Goal: Task Accomplishment & Management: Use online tool/utility

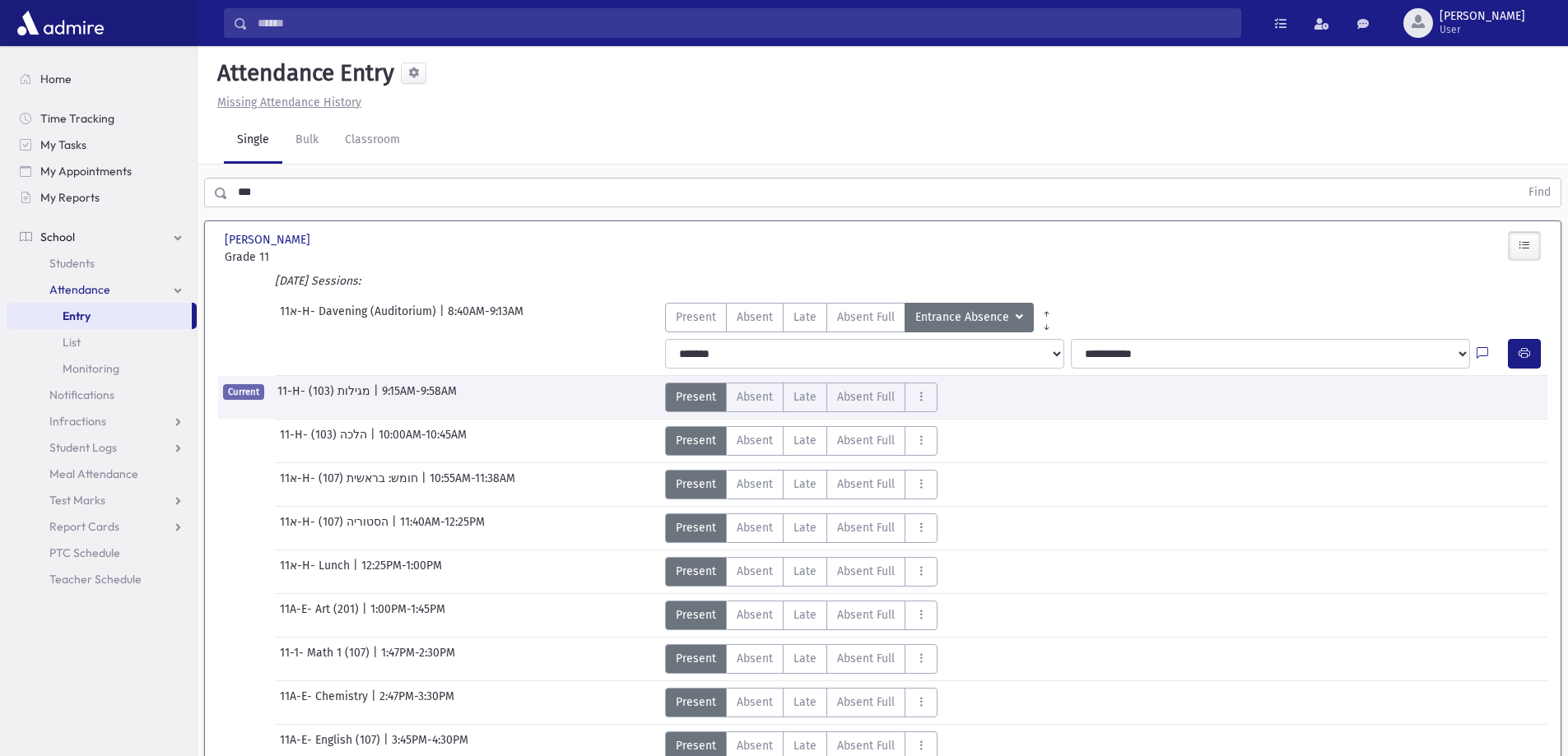
click at [131, 317] on link "Entry" at bounding box center [98, 315] width 185 height 26
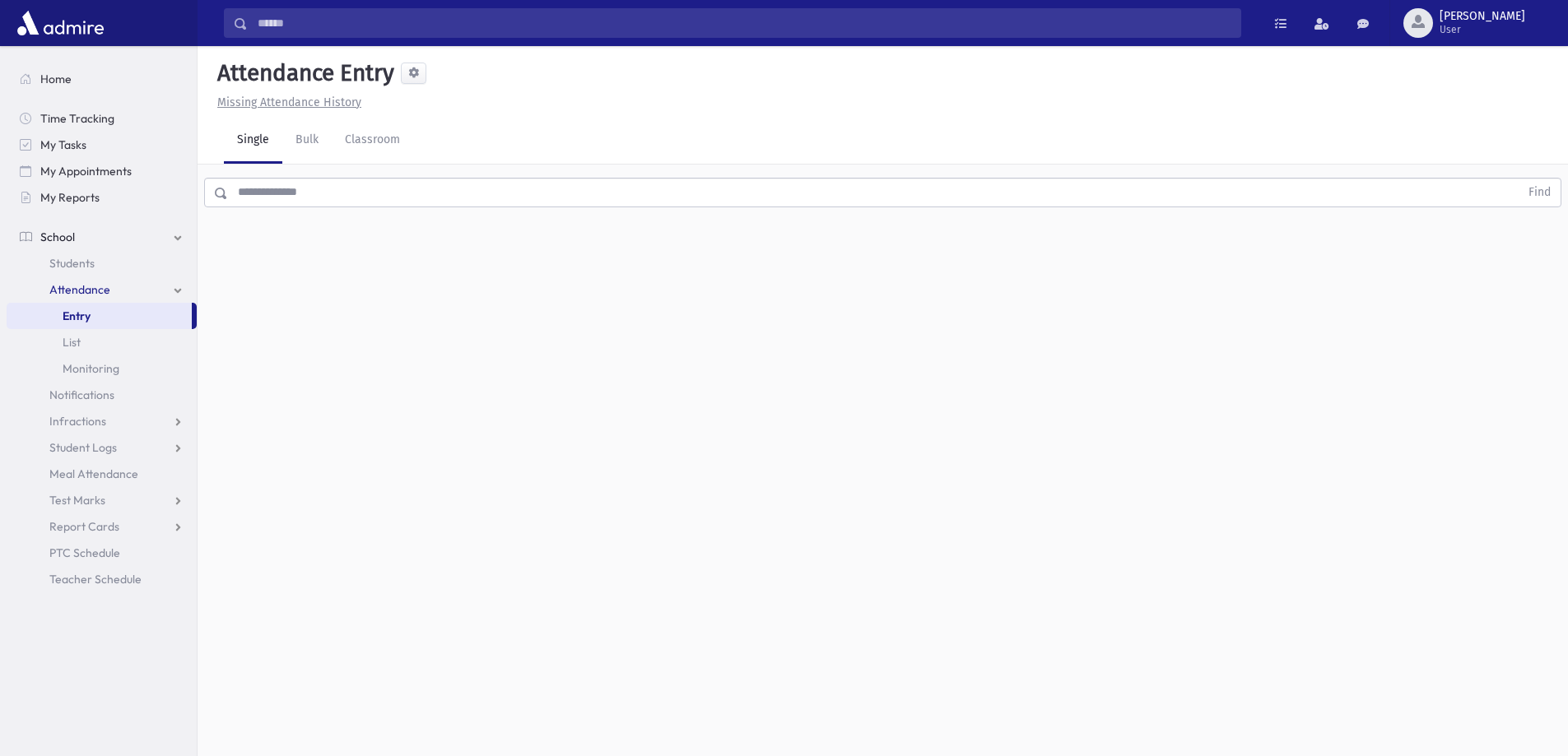
click at [312, 195] on input "text" at bounding box center [873, 192] width 1291 height 30
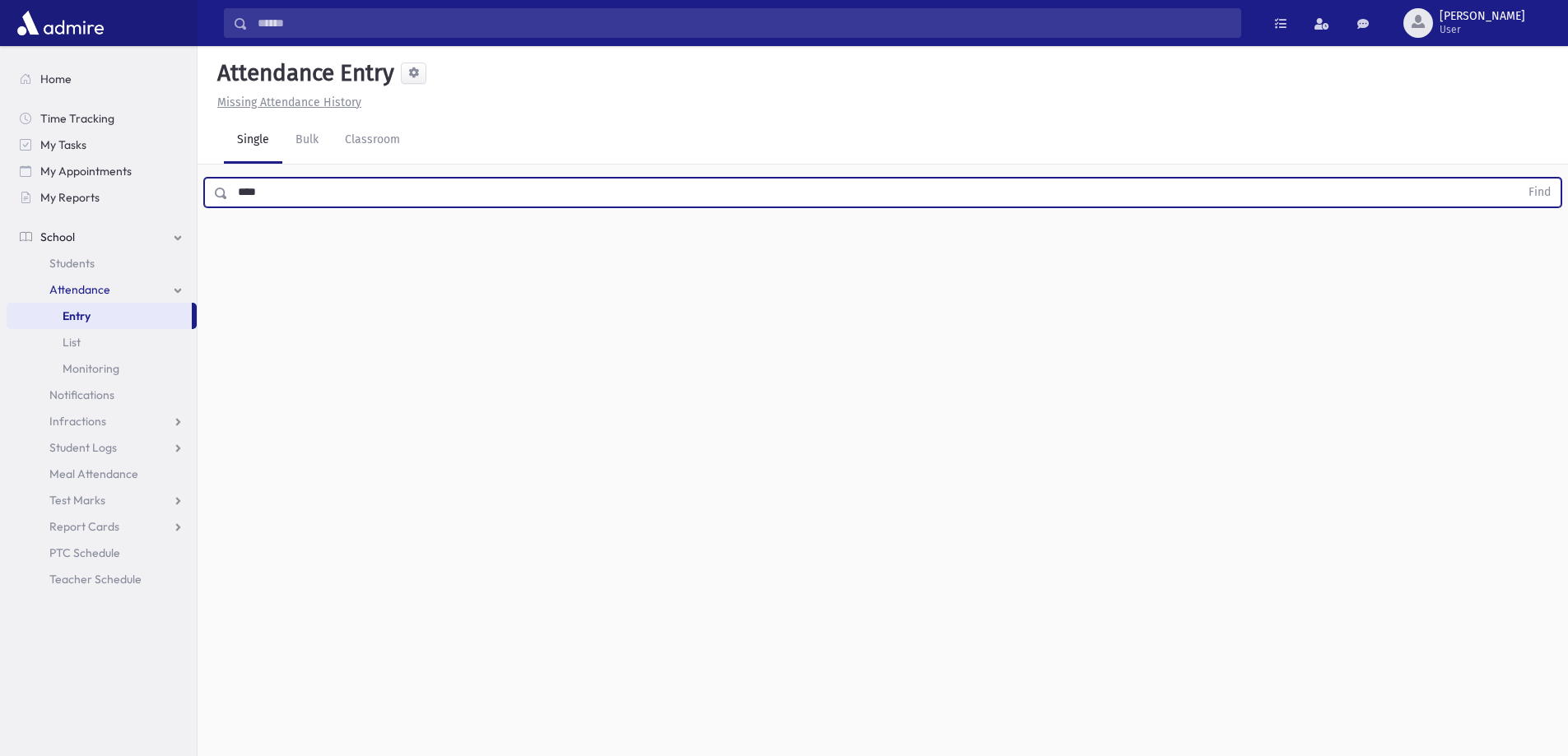
click at [1518, 178] on button "Find" at bounding box center [1539, 192] width 42 height 28
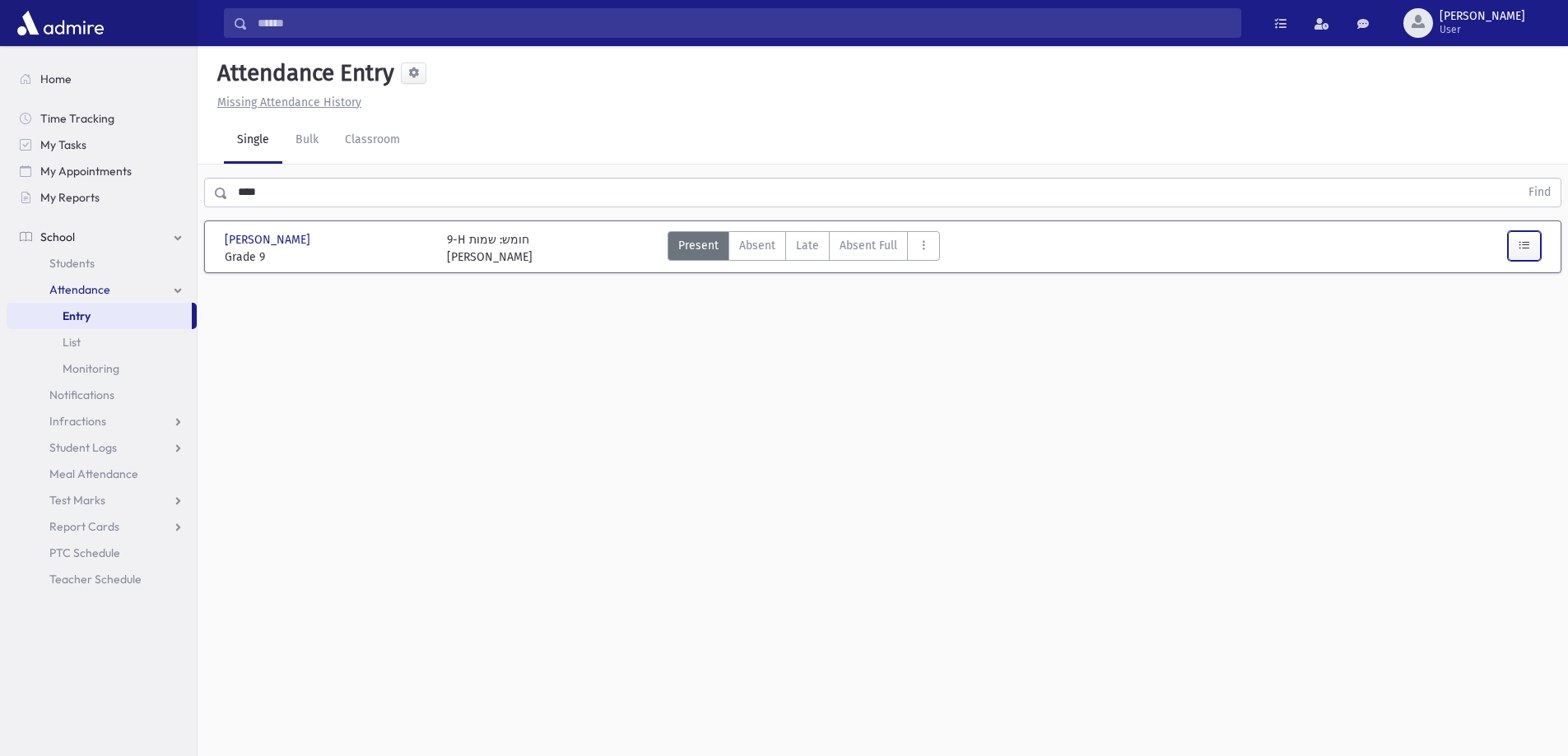
click at [1513, 244] on button "button" at bounding box center [1524, 246] width 33 height 30
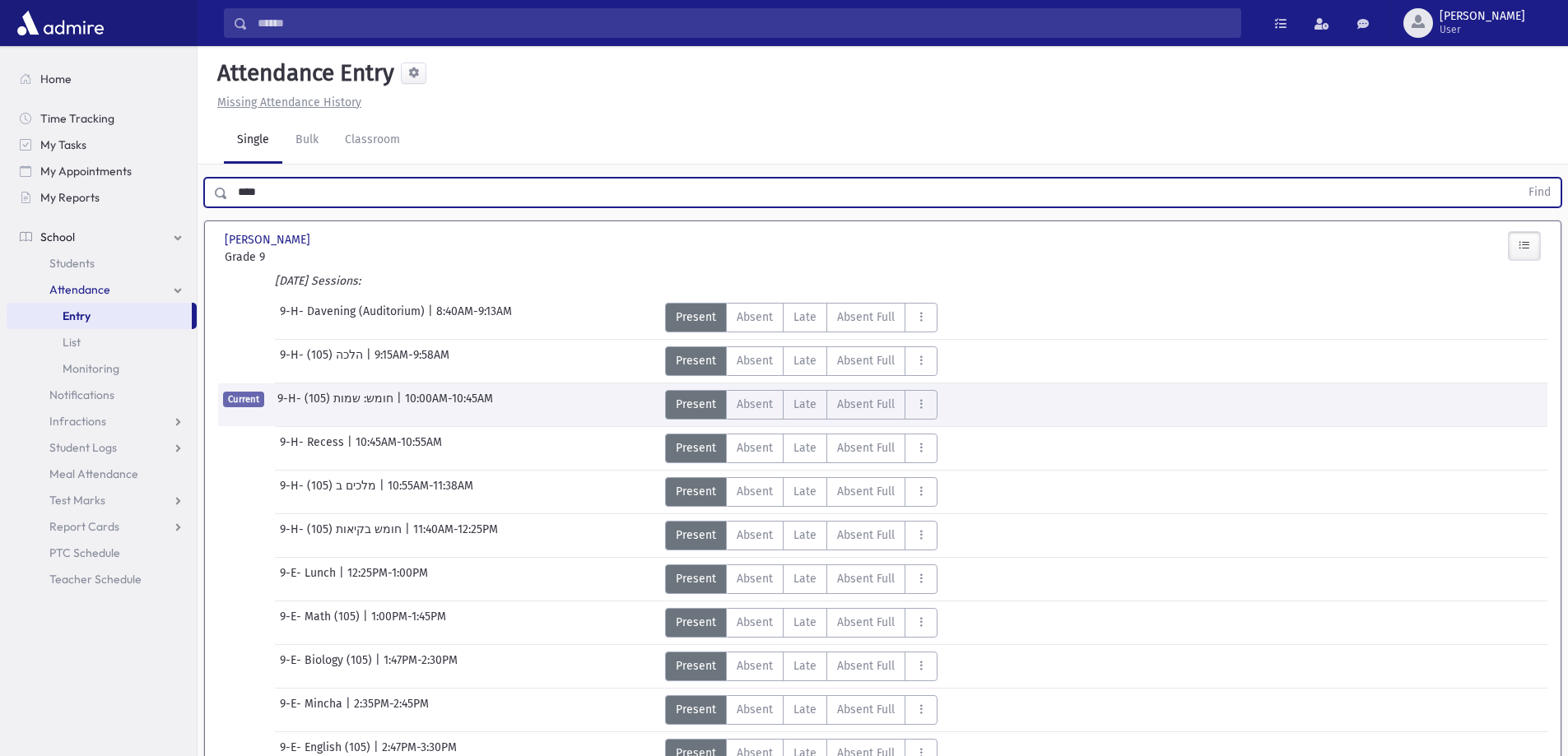
drag, startPoint x: 320, startPoint y: 194, endPoint x: 212, endPoint y: 180, distance: 108.9
click at [212, 180] on div "**** Find" at bounding box center [882, 192] width 1357 height 30
click at [1518, 178] on button "Find" at bounding box center [1539, 192] width 42 height 28
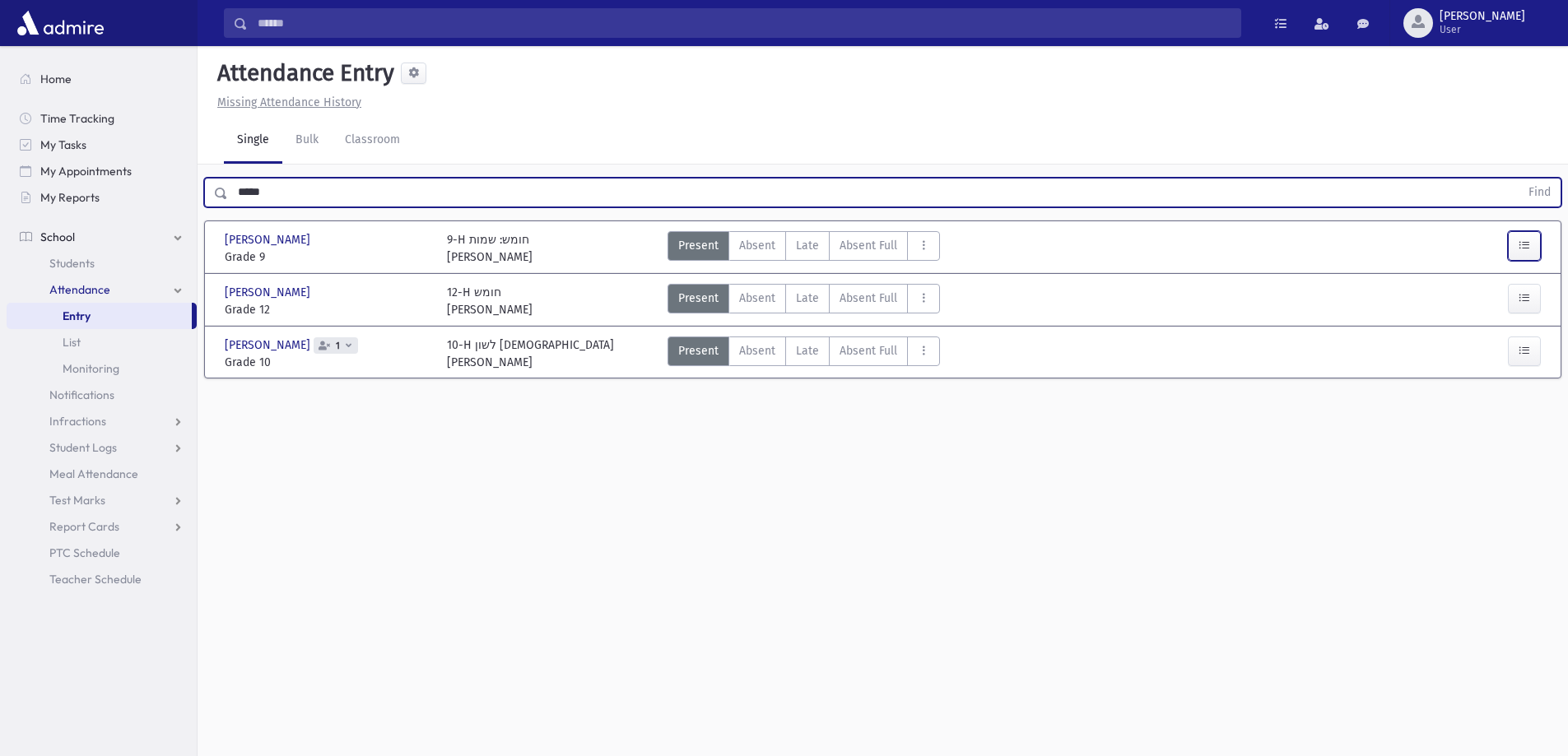
click at [1522, 251] on icon "button" at bounding box center [1524, 246] width 12 height 14
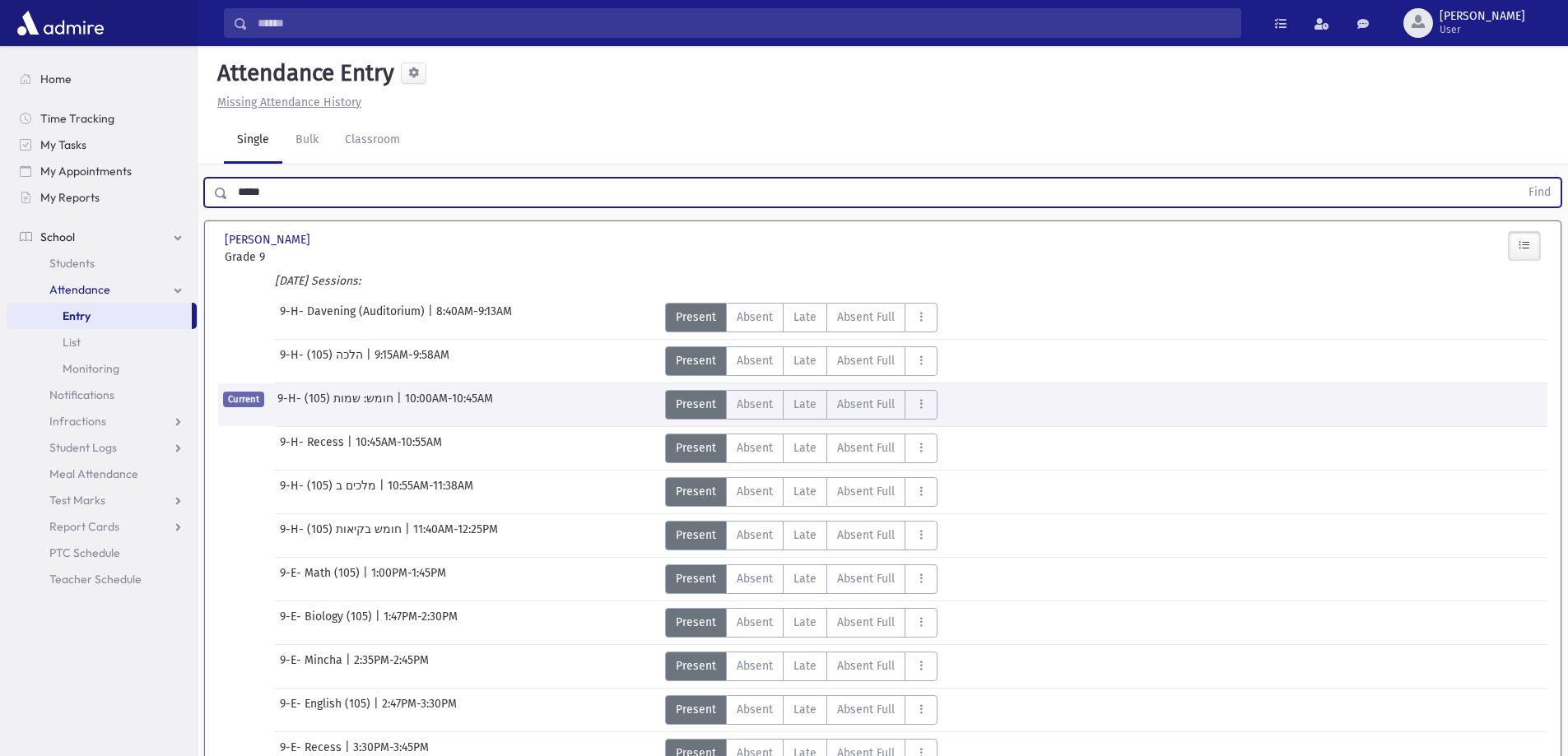
drag, startPoint x: 273, startPoint y: 186, endPoint x: 218, endPoint y: 186, distance: 55.0
click at [218, 186] on div "***** Find" at bounding box center [882, 192] width 1357 height 30
click at [1518, 178] on button "Find" at bounding box center [1539, 192] width 42 height 28
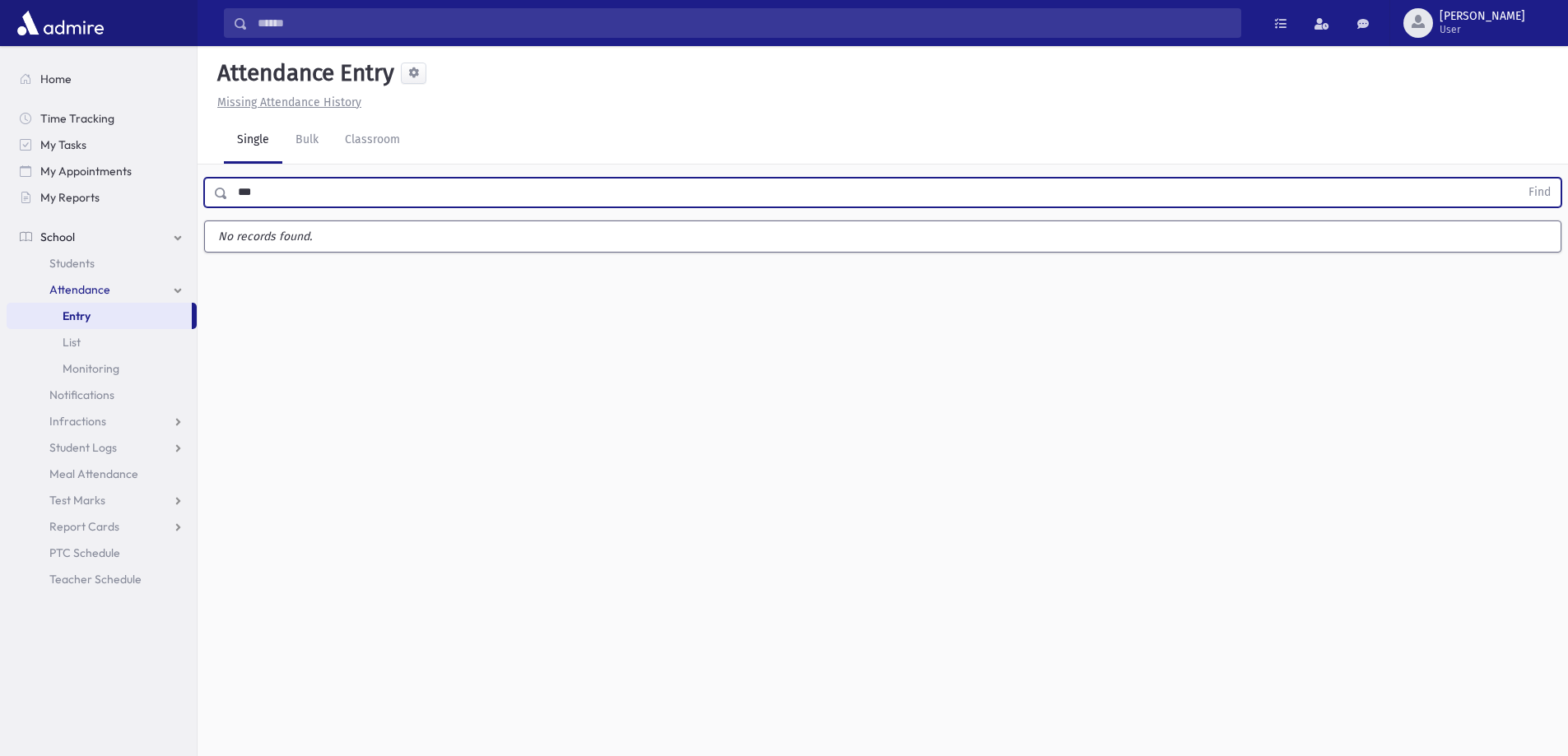
click at [1518, 178] on button "Find" at bounding box center [1539, 192] width 42 height 28
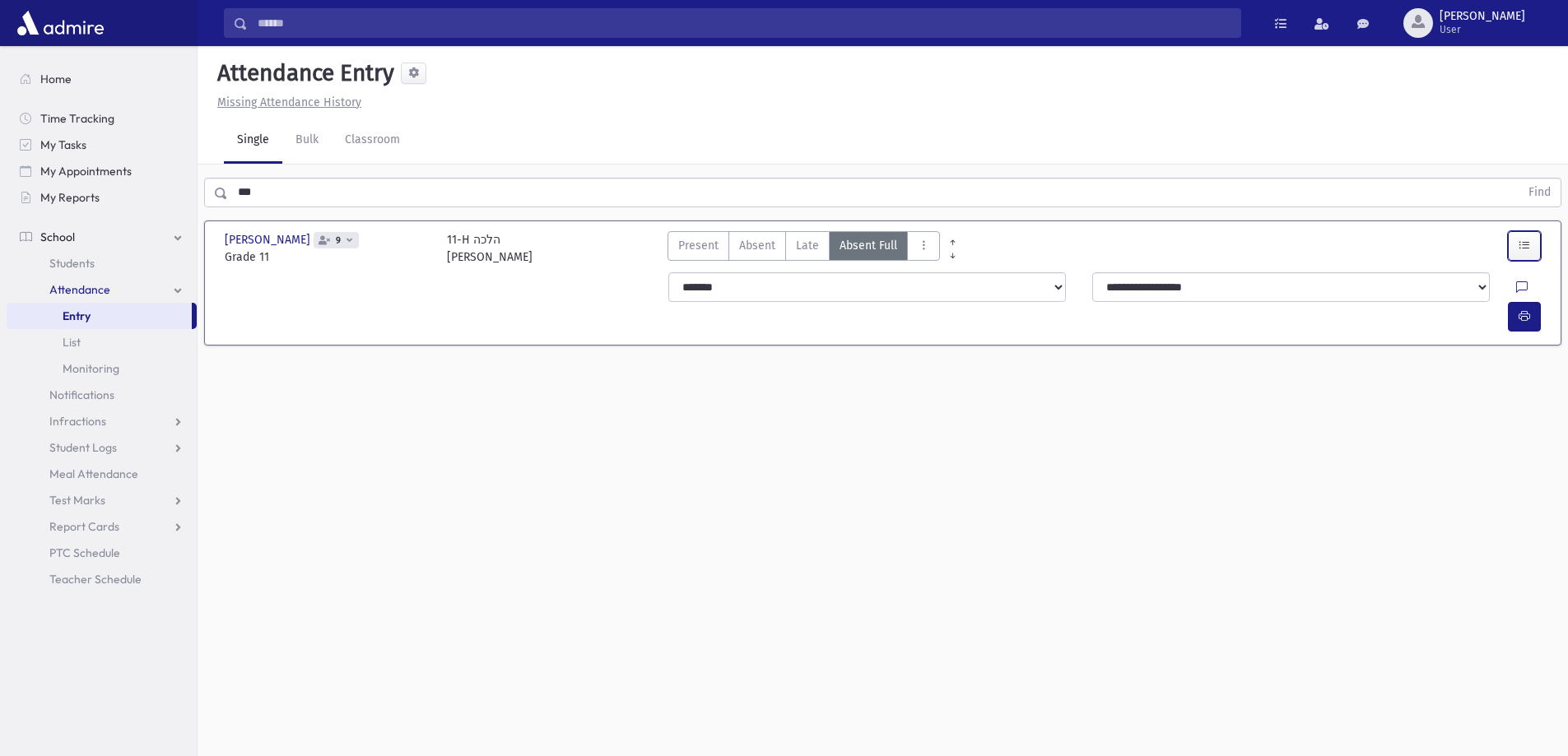
click at [1524, 241] on icon "button" at bounding box center [1524, 246] width 12 height 14
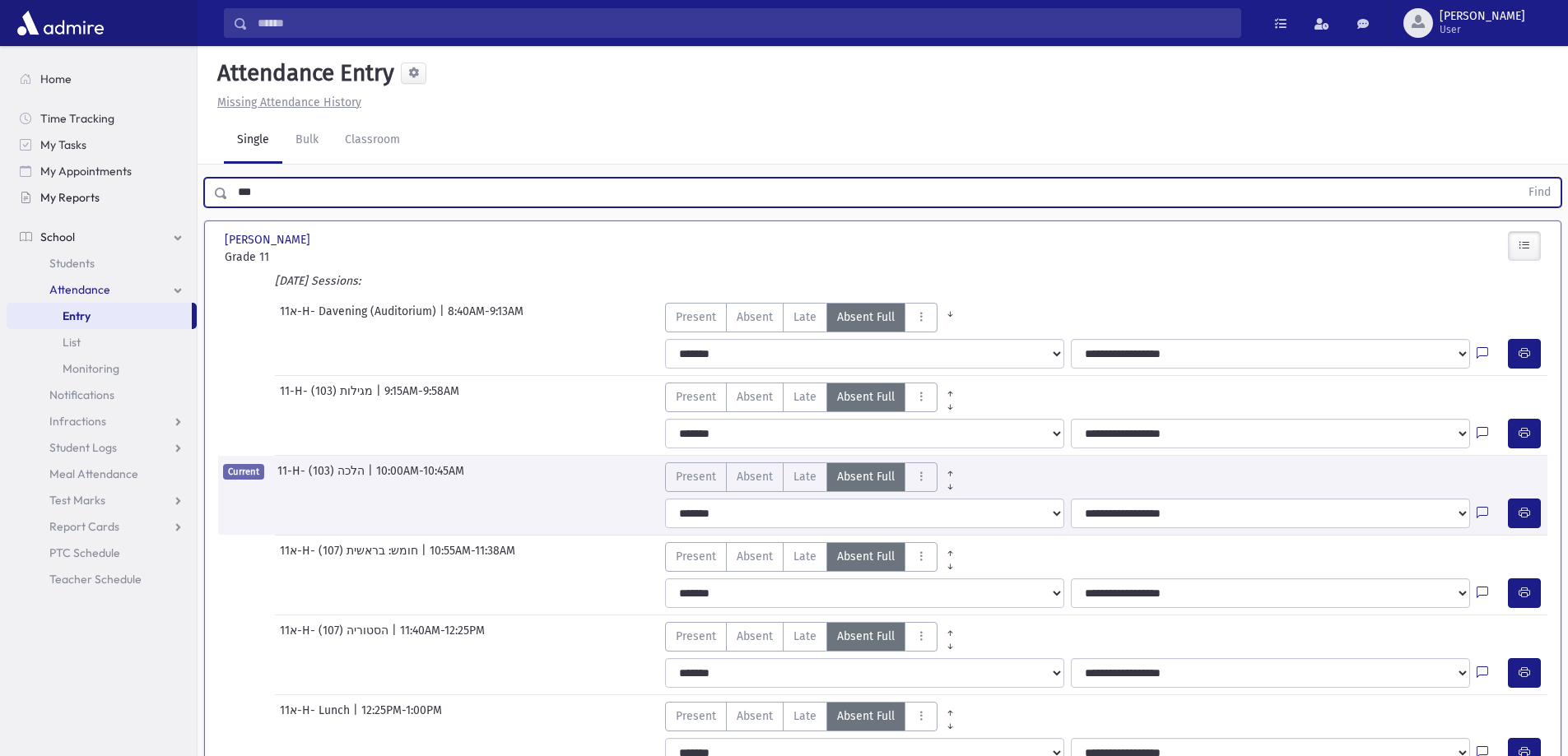
drag, startPoint x: 260, startPoint y: 202, endPoint x: 59, endPoint y: 185, distance: 201.7
click at [59, 185] on div "Search Results Students" at bounding box center [784, 584] width 1568 height 1168
type input "****"
click at [1518, 178] on button "Find" at bounding box center [1539, 192] width 42 height 28
